Goal: Transaction & Acquisition: Purchase product/service

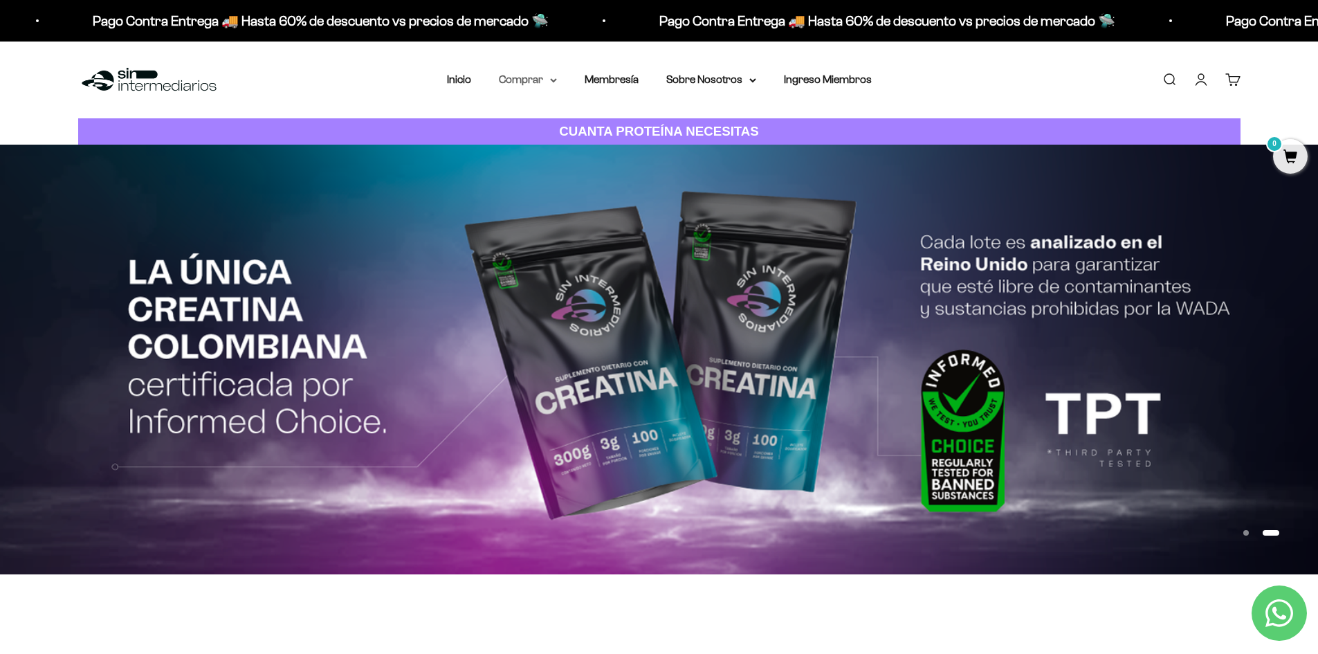
click at [553, 82] on icon at bounding box center [553, 80] width 7 height 5
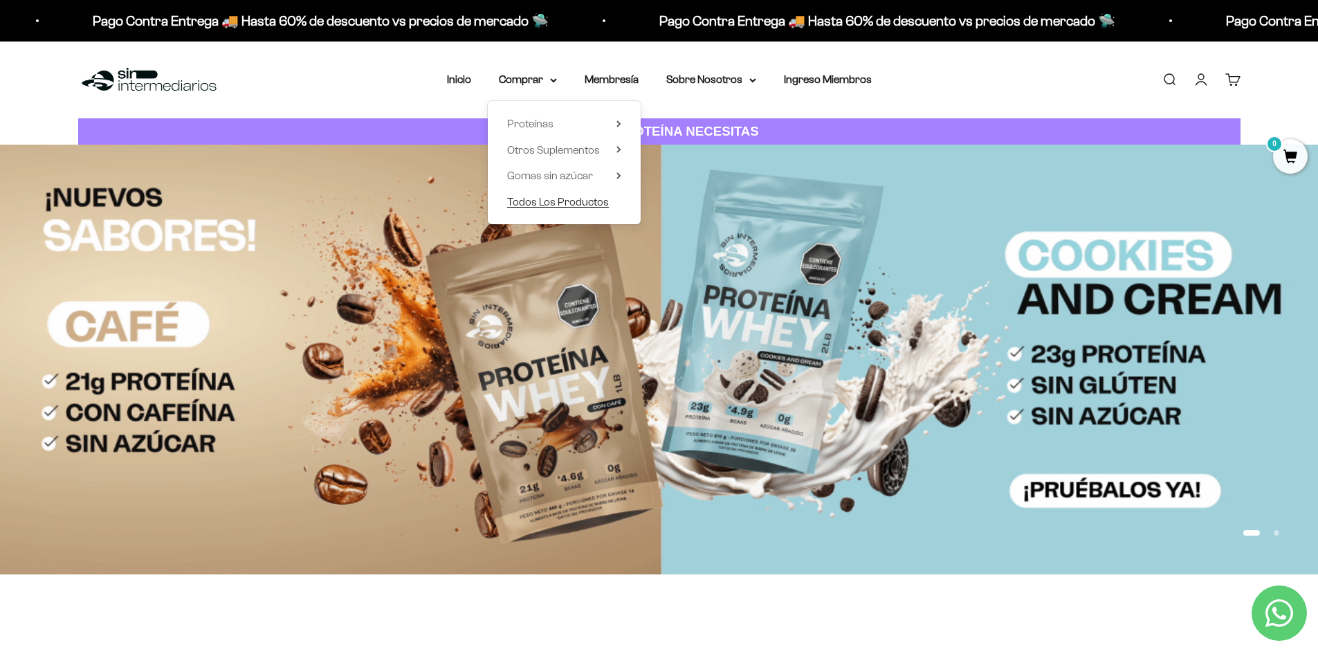
click at [598, 197] on span "Todos Los Productos" at bounding box center [558, 202] width 102 height 12
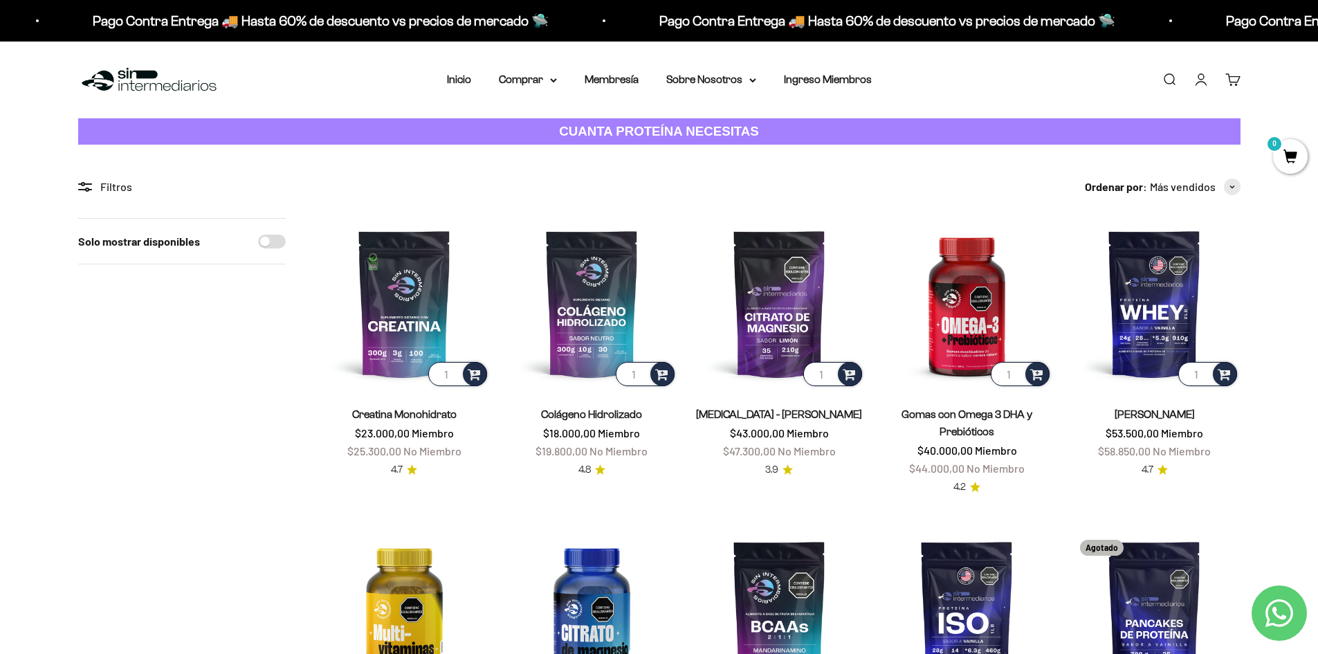
drag, startPoint x: 1174, startPoint y: 71, endPoint x: 957, endPoint y: 102, distance: 218.7
click at [1173, 72] on link "Buscar" at bounding box center [1168, 79] width 15 height 15
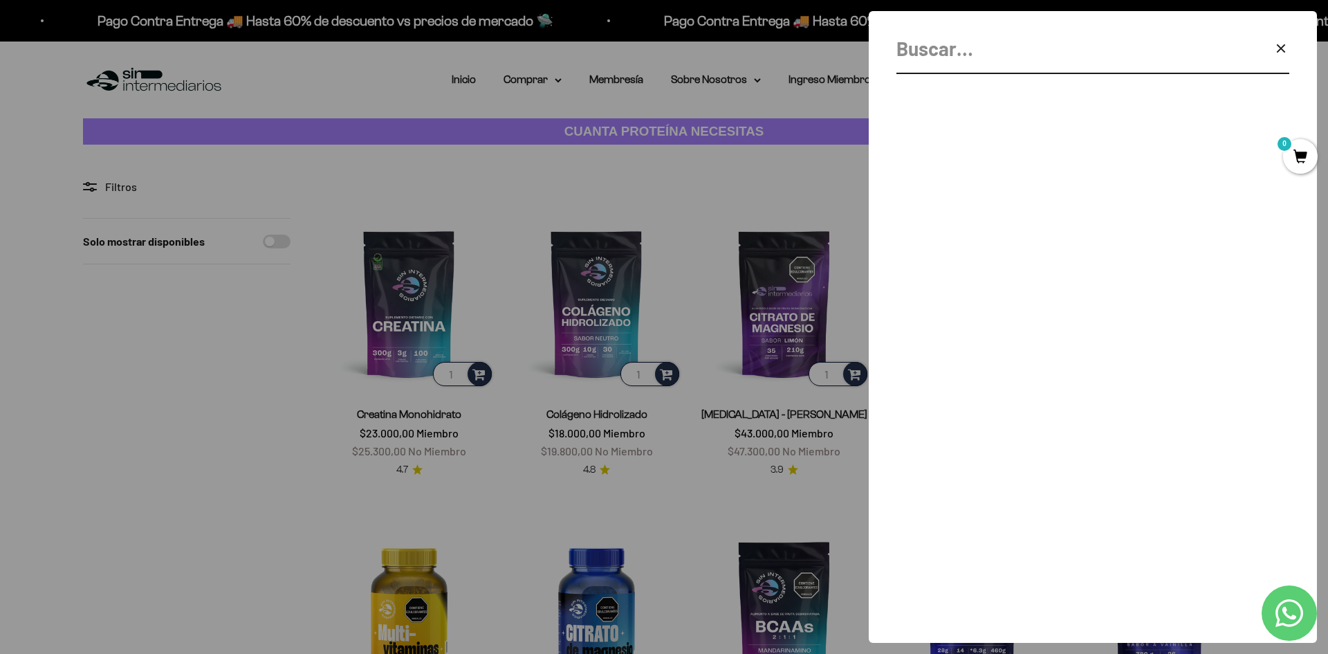
click at [977, 59] on input "Buscar" at bounding box center [1057, 48] width 323 height 31
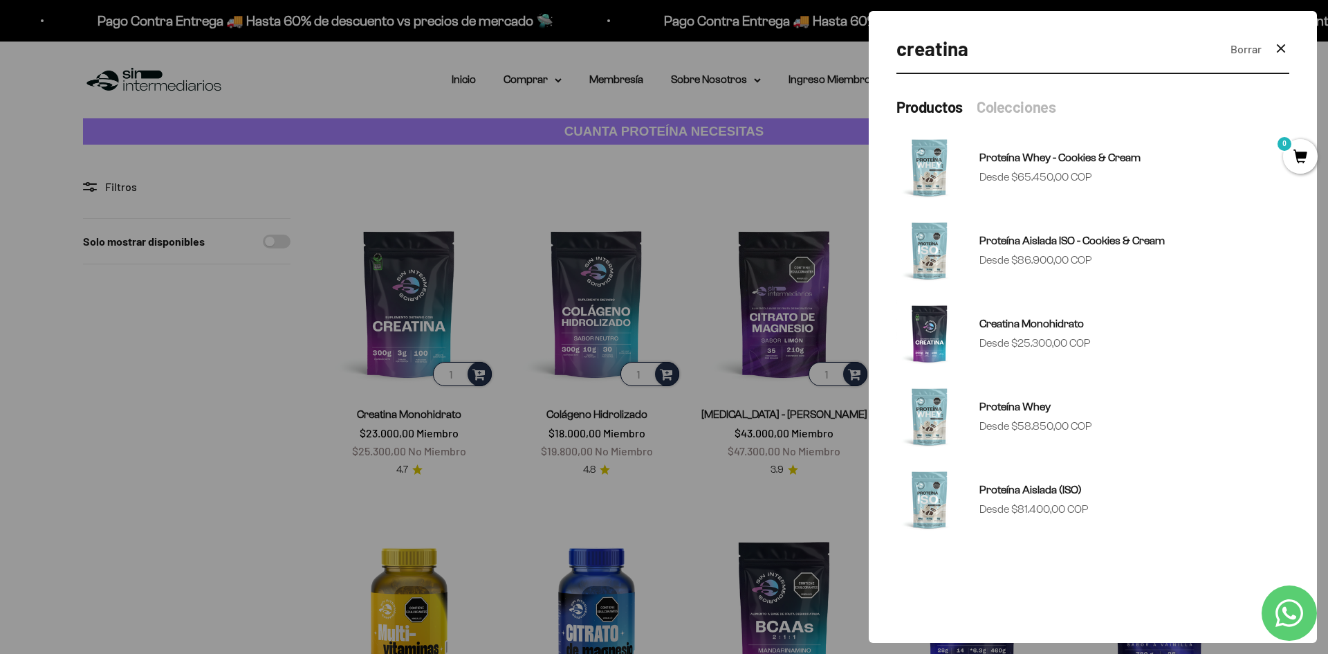
type input "creatina"
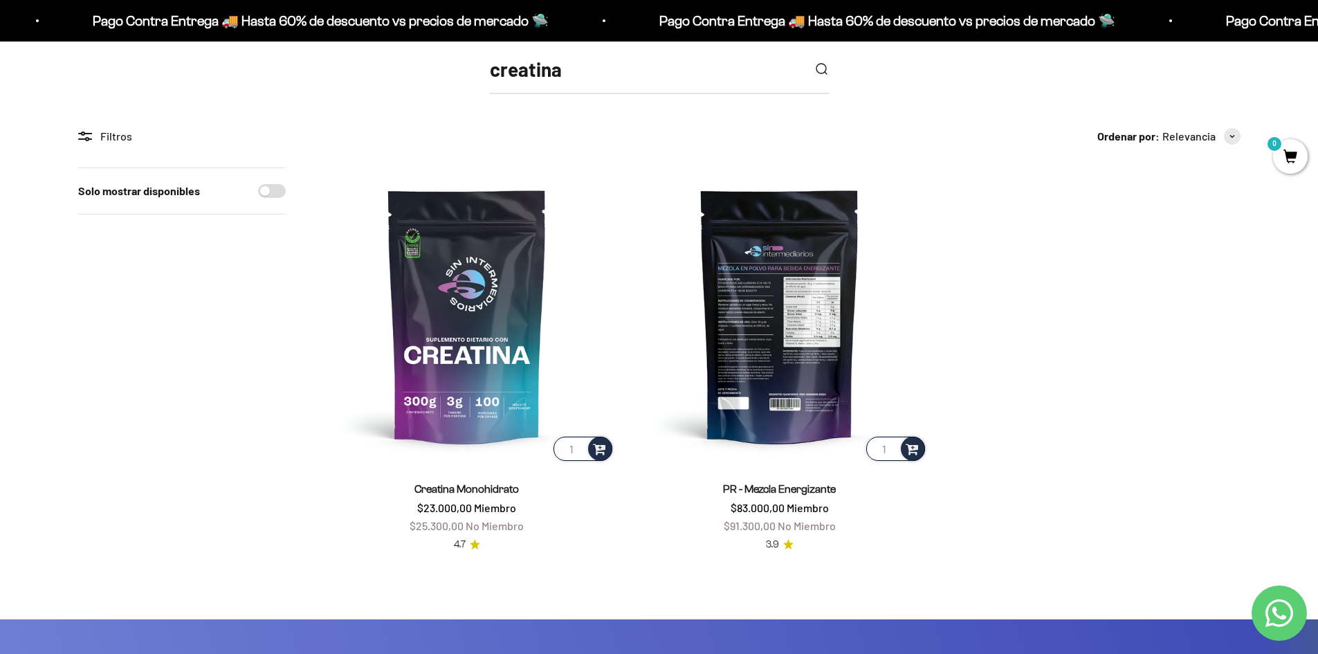
scroll to position [208, 0]
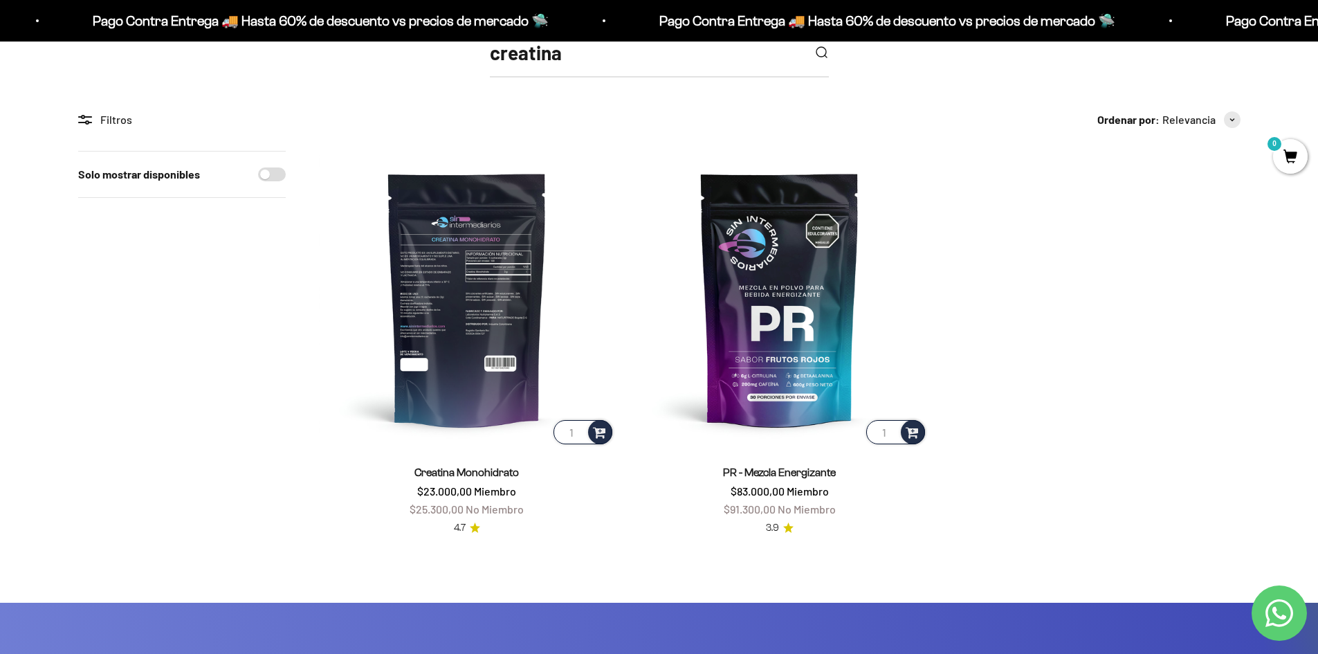
click at [483, 295] on img at bounding box center [467, 299] width 296 height 296
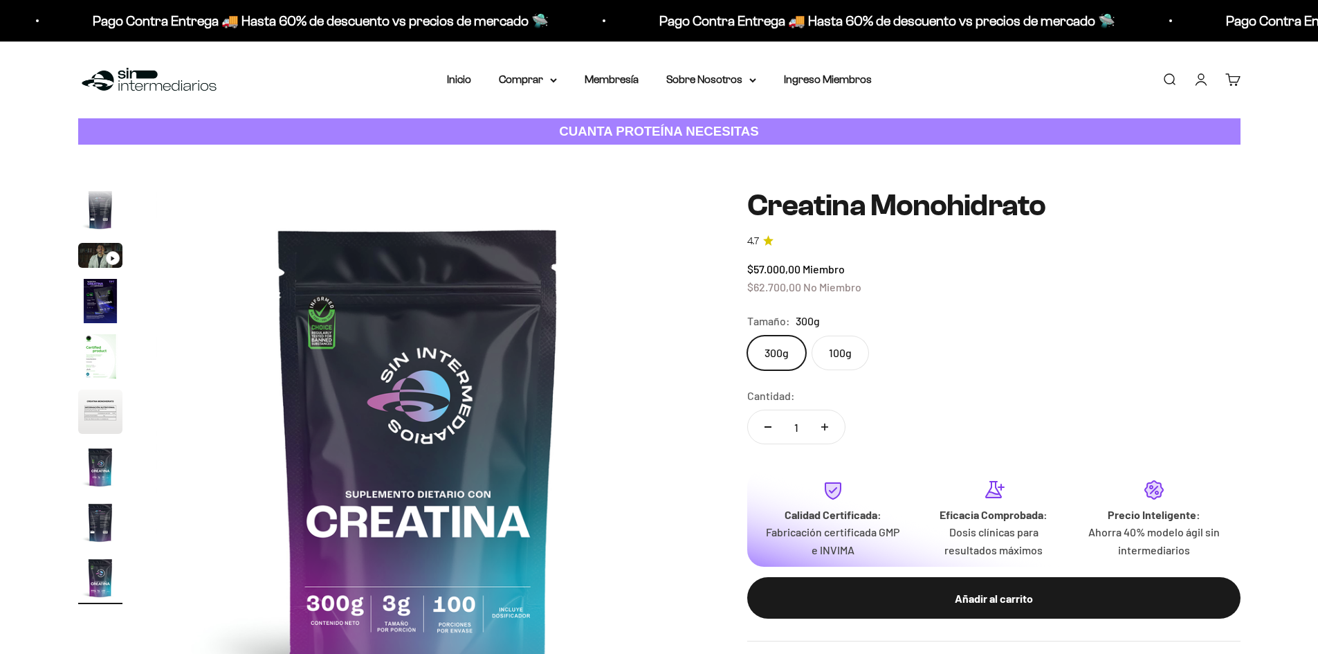
scroll to position [0, 4334]
click at [104, 302] on img "Ir al artículo 4" at bounding box center [100, 301] width 44 height 44
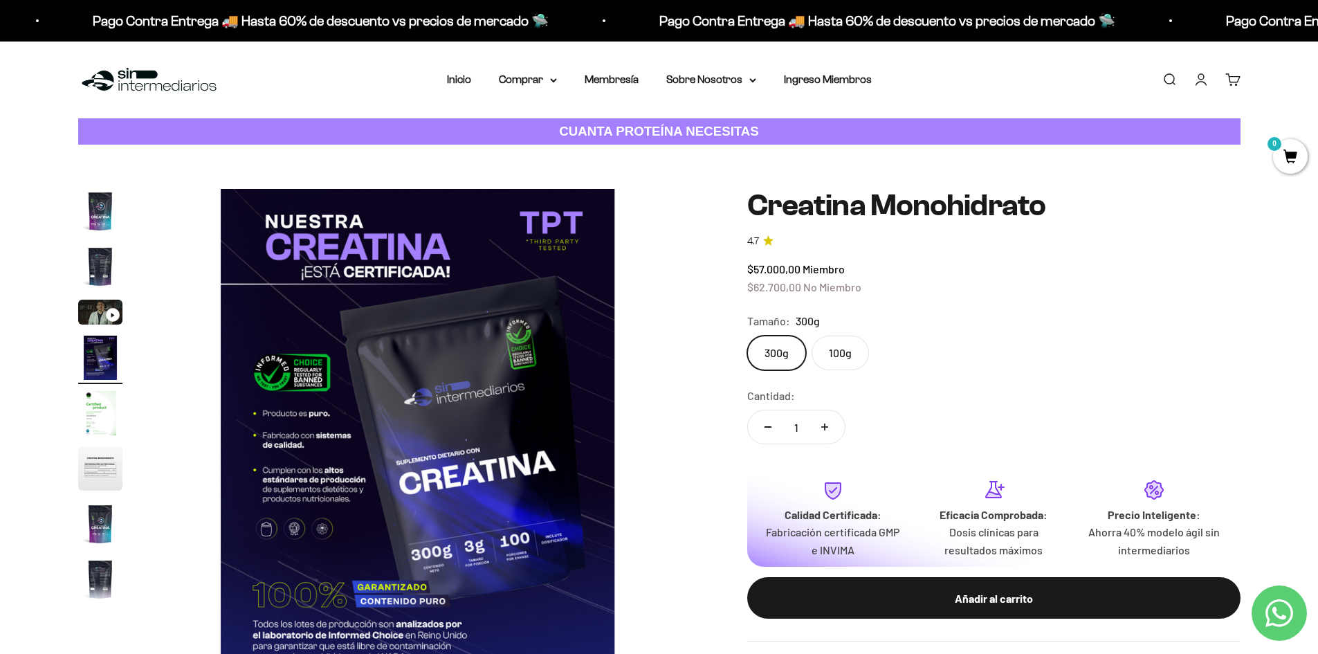
scroll to position [0, 0]
click at [611, 73] on link "Membresía" at bounding box center [612, 79] width 54 height 12
